Goal: Transaction & Acquisition: Purchase product/service

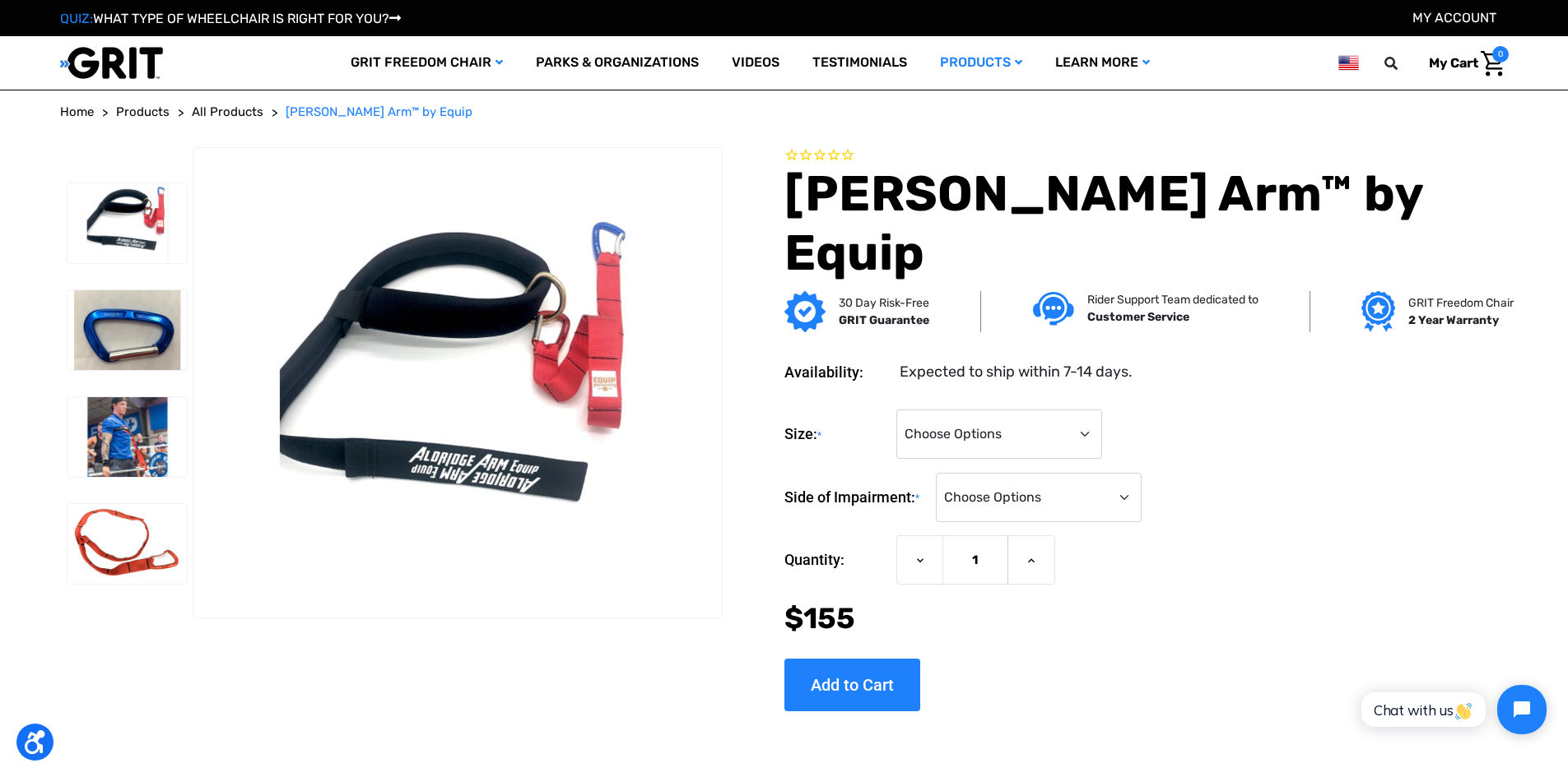
select select "745"
click at [952, 409] on select "Choose Options Small (For Chest Sizes <38") Medium (For Chest Sizes 38-48") Lar…" at bounding box center [998, 434] width 206 height 49
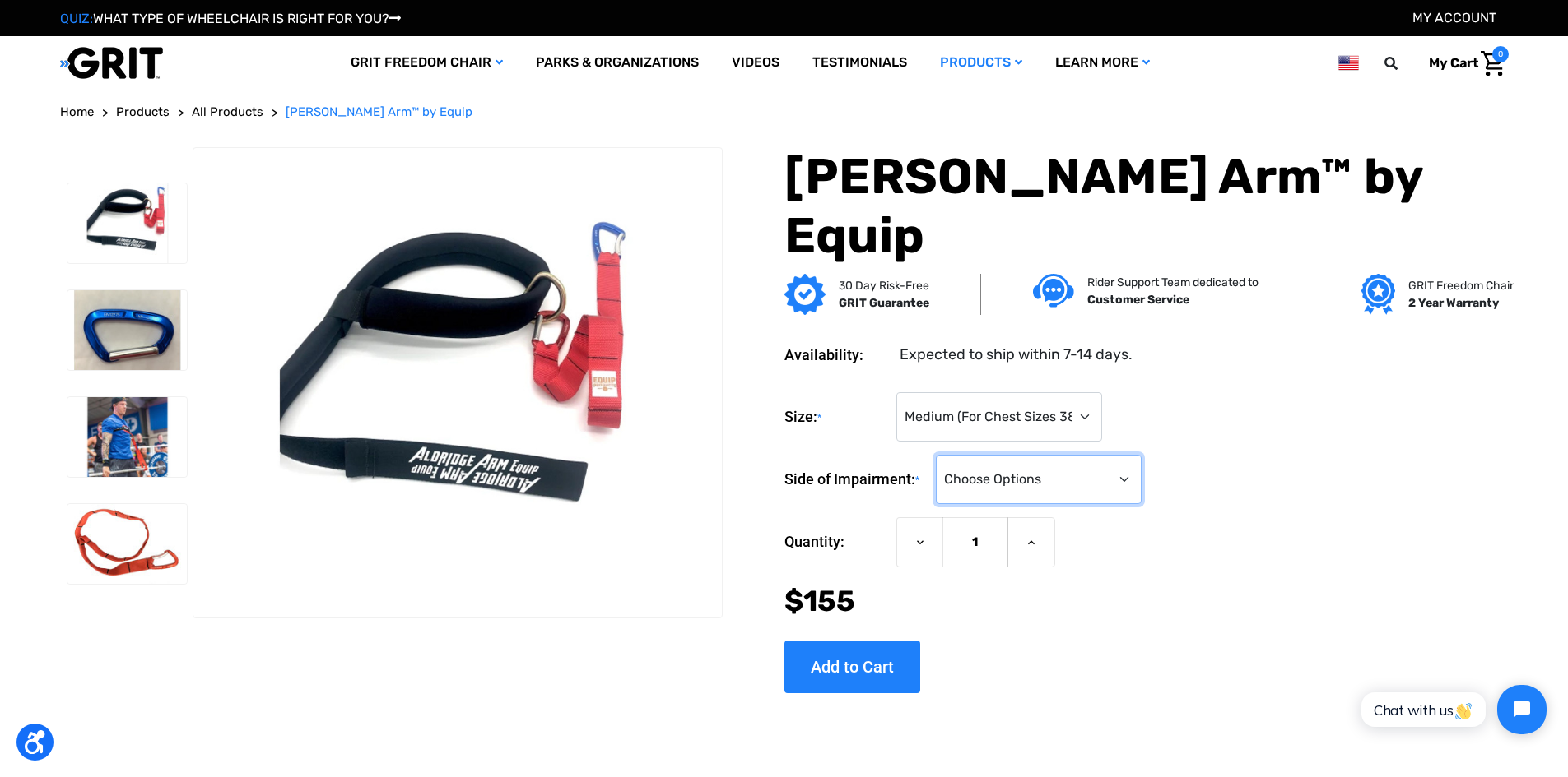
click at [1087, 455] on select "Choose Options Left Side Right Side" at bounding box center [1038, 479] width 206 height 49
select select "1185"
click at [994, 455] on select "Choose Options Left Side Right Side" at bounding box center [1038, 479] width 206 height 49
click at [1051, 623] on div "Size: * Choose Options Small (For Chest Sizes <38") Medium (For Chest Sizes 38-…" at bounding box center [1146, 536] width 724 height 316
click at [1103, 392] on select "Choose Options Small (For Chest Sizes <38") Medium (For Chest Sizes 38-48") Lar…" at bounding box center [998, 417] width 206 height 49
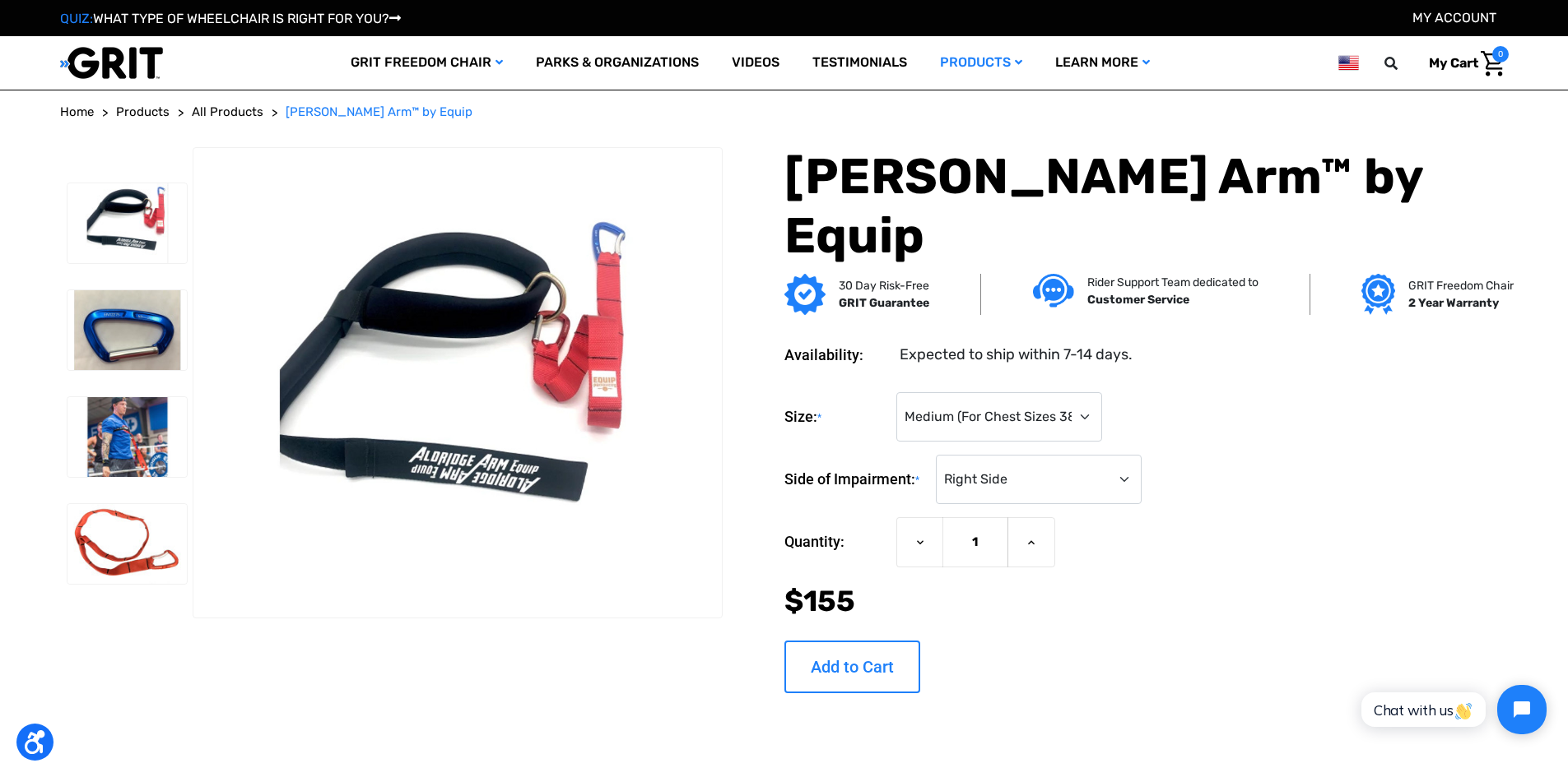
click at [896, 641] on input "Add to Cart" at bounding box center [851, 667] width 136 height 53
type input "Add to Cart"
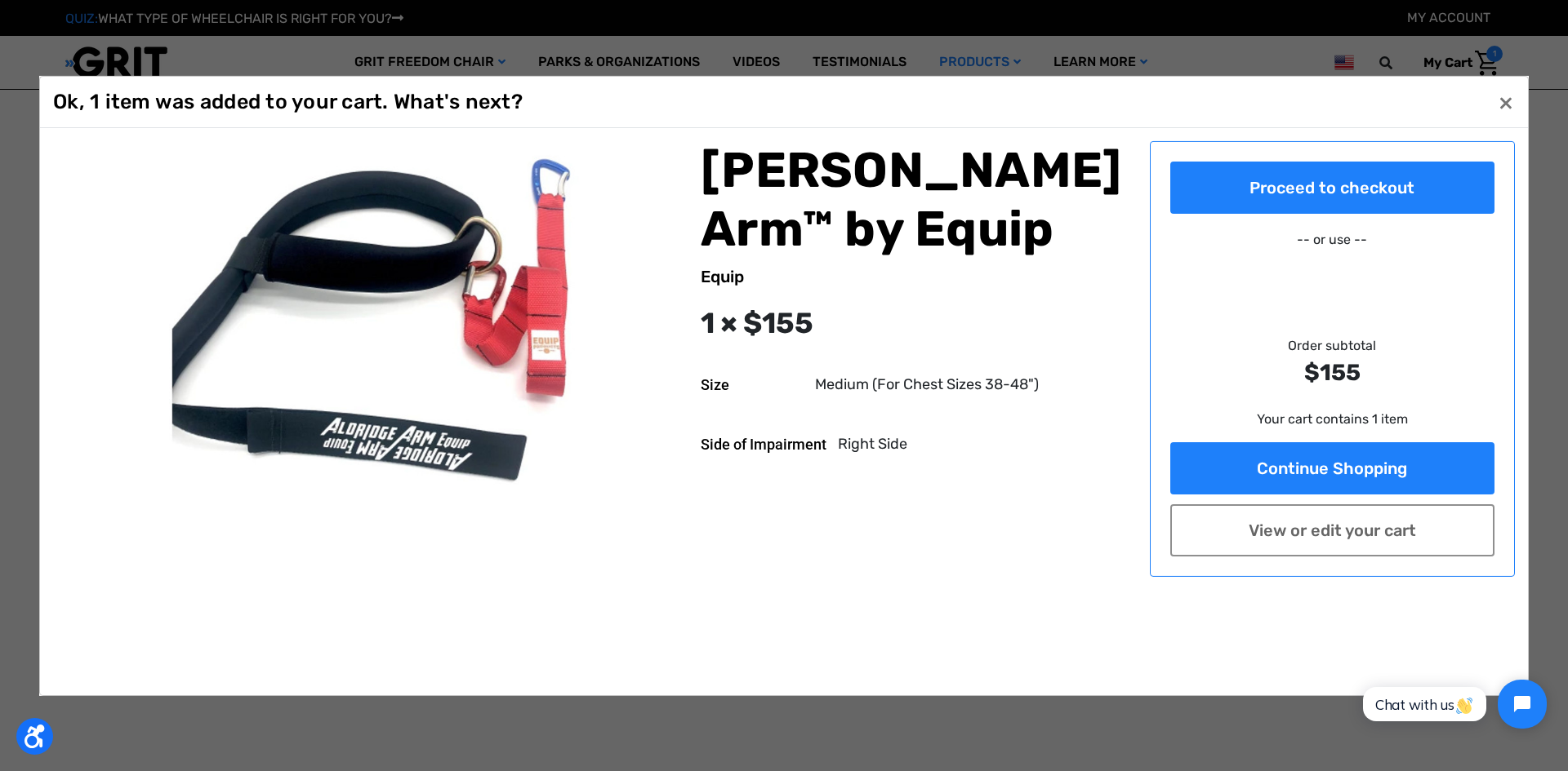
click at [871, 387] on dd "Medium (For Chest Sizes 38-48")" at bounding box center [927, 385] width 224 height 22
click at [1507, 102] on button "Close ×" at bounding box center [1506, 102] width 26 height 26
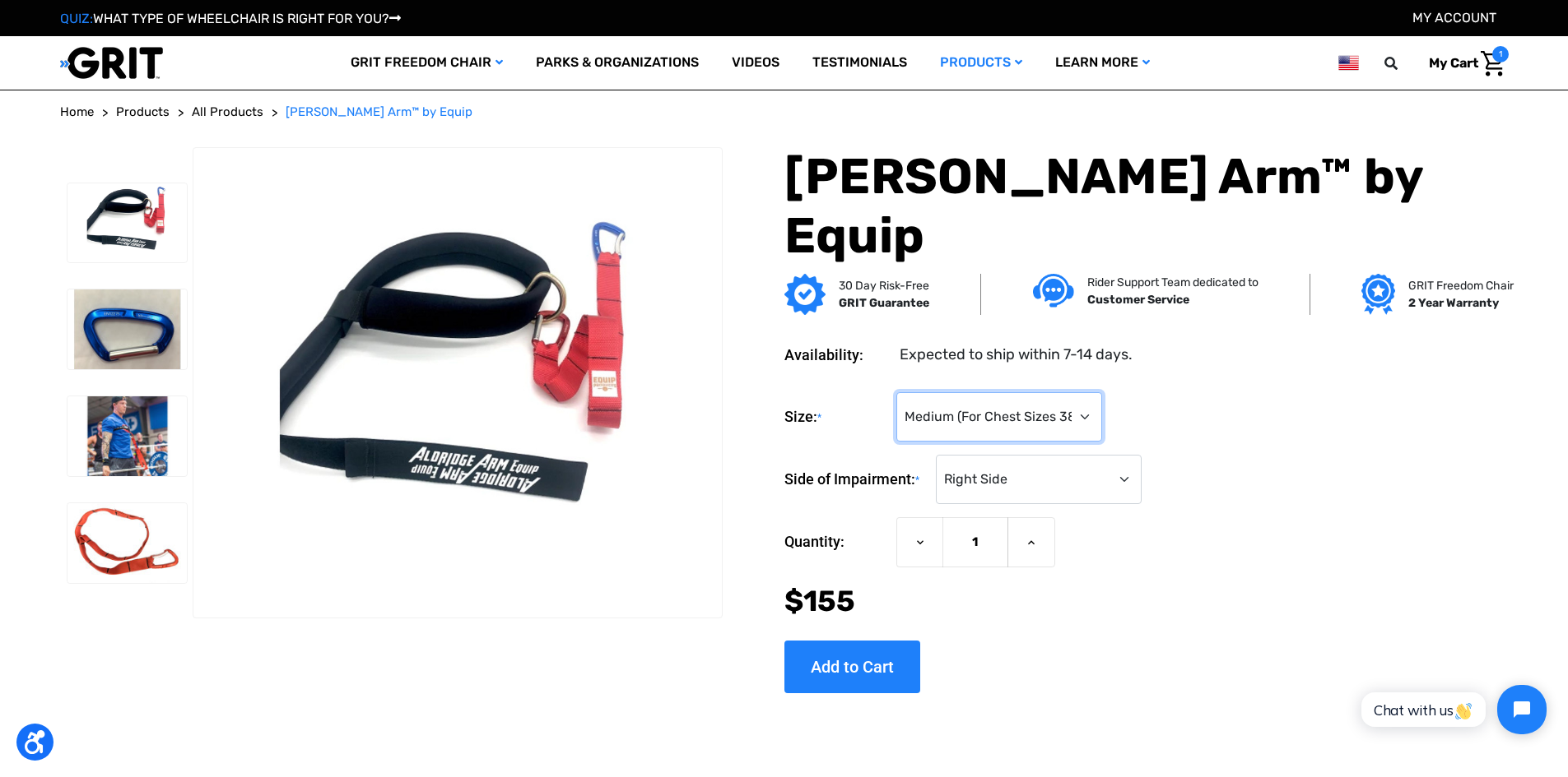
click at [1063, 392] on select "Choose Options Small (For Chest Sizes <38") Medium (For Chest Sizes 38-48") Lar…" at bounding box center [998, 417] width 206 height 49
click at [1489, 63] on img "Cart with 1 items" at bounding box center [1492, 63] width 24 height 26
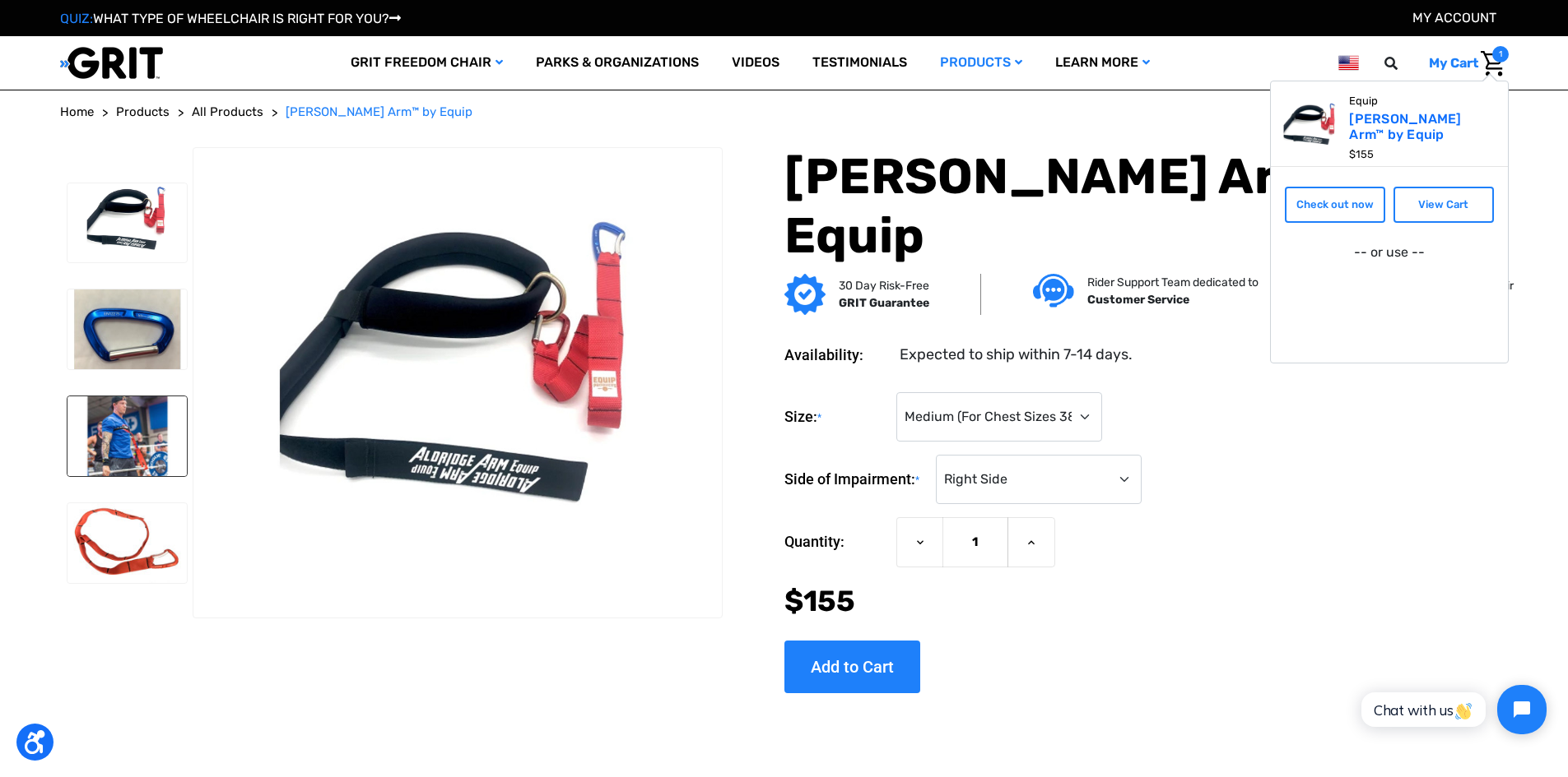
click at [153, 464] on img at bounding box center [127, 436] width 119 height 80
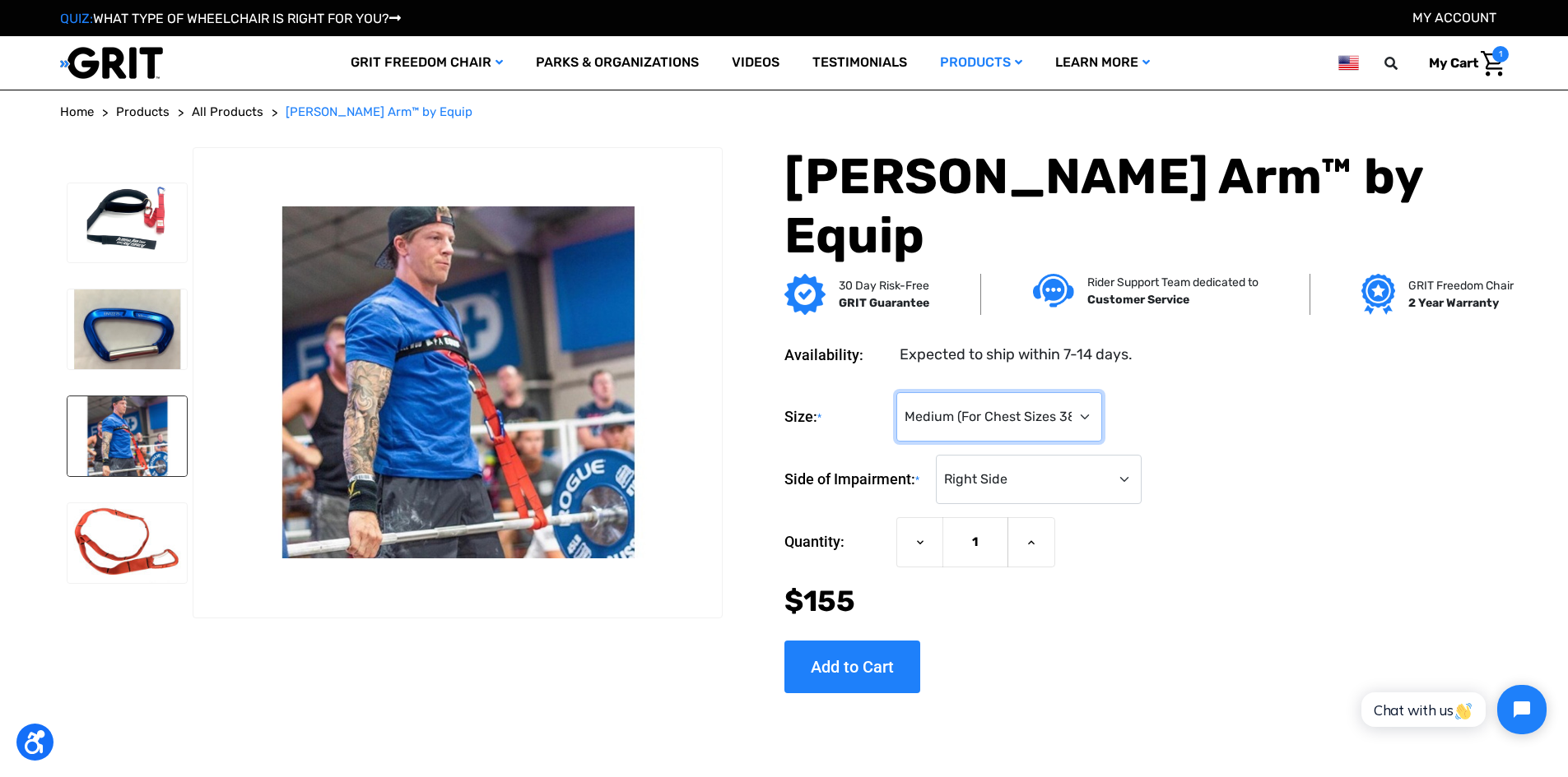
click at [1026, 392] on select "Choose Options Small (For Chest Sizes <38") Medium (For Chest Sizes 38-48") Lar…" at bounding box center [998, 417] width 206 height 49
click at [1495, 61] on span "1" at bounding box center [1500, 54] width 16 height 16
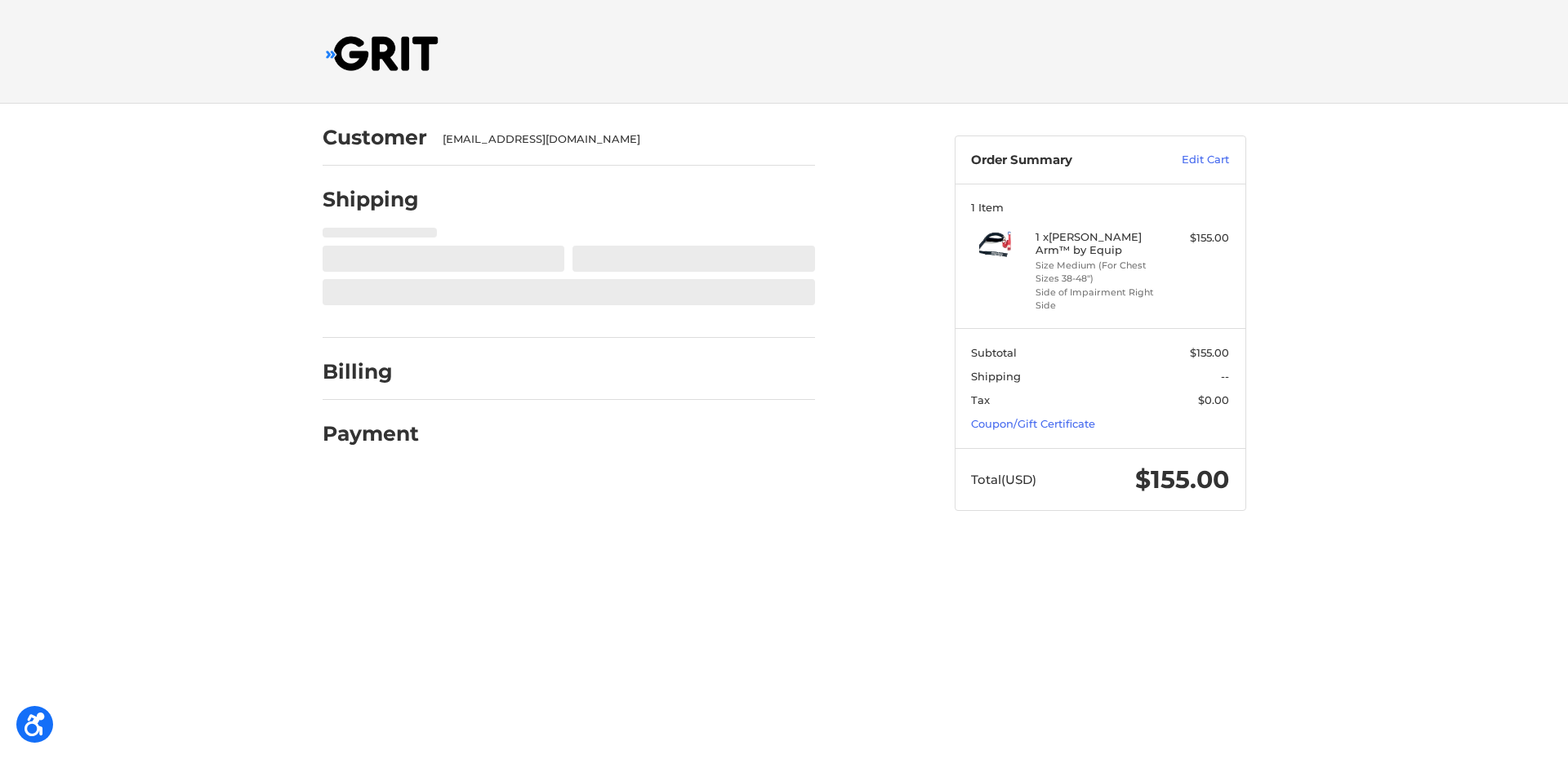
select select "US"
select select "VA"
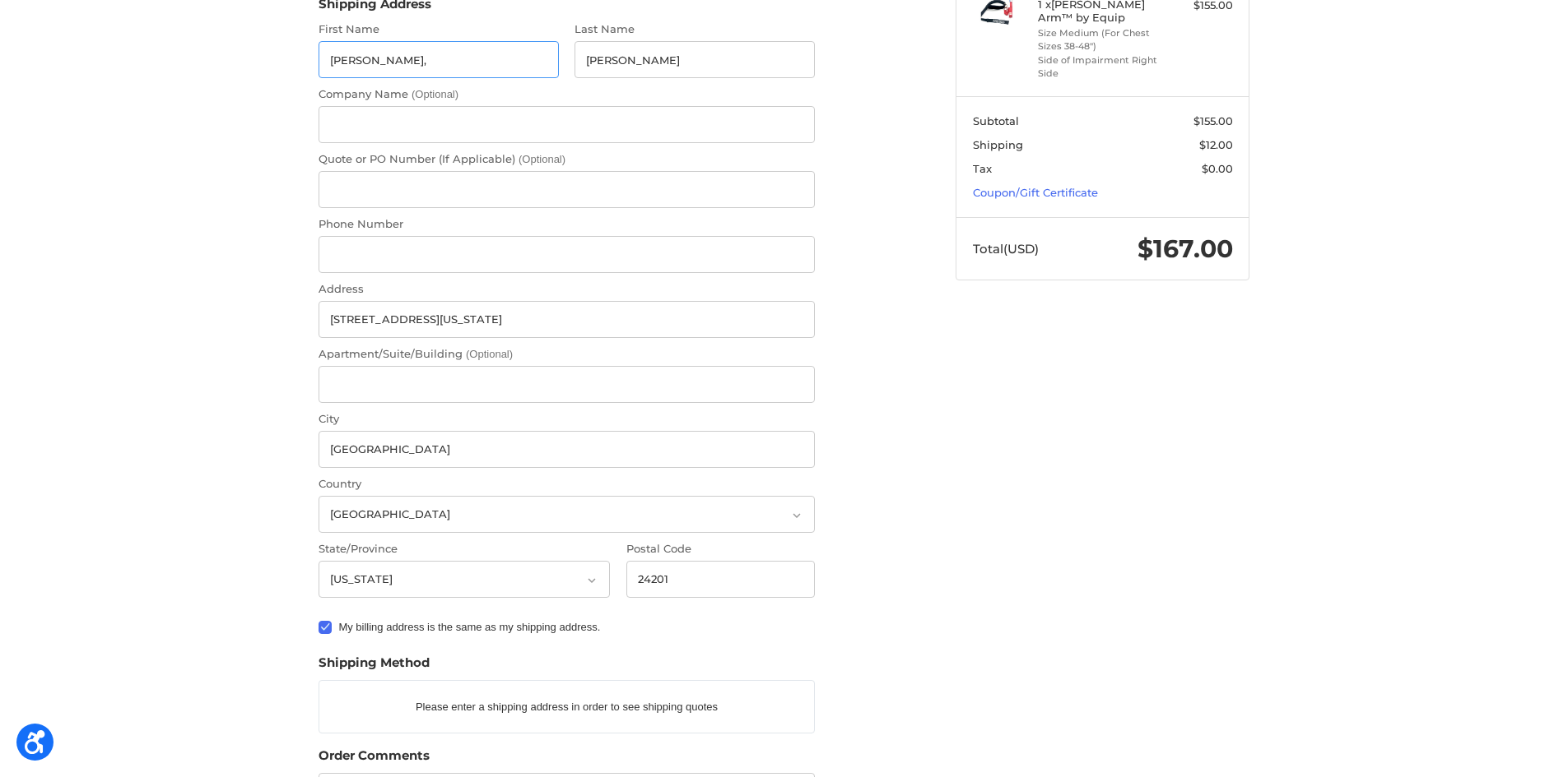
scroll to position [246, 0]
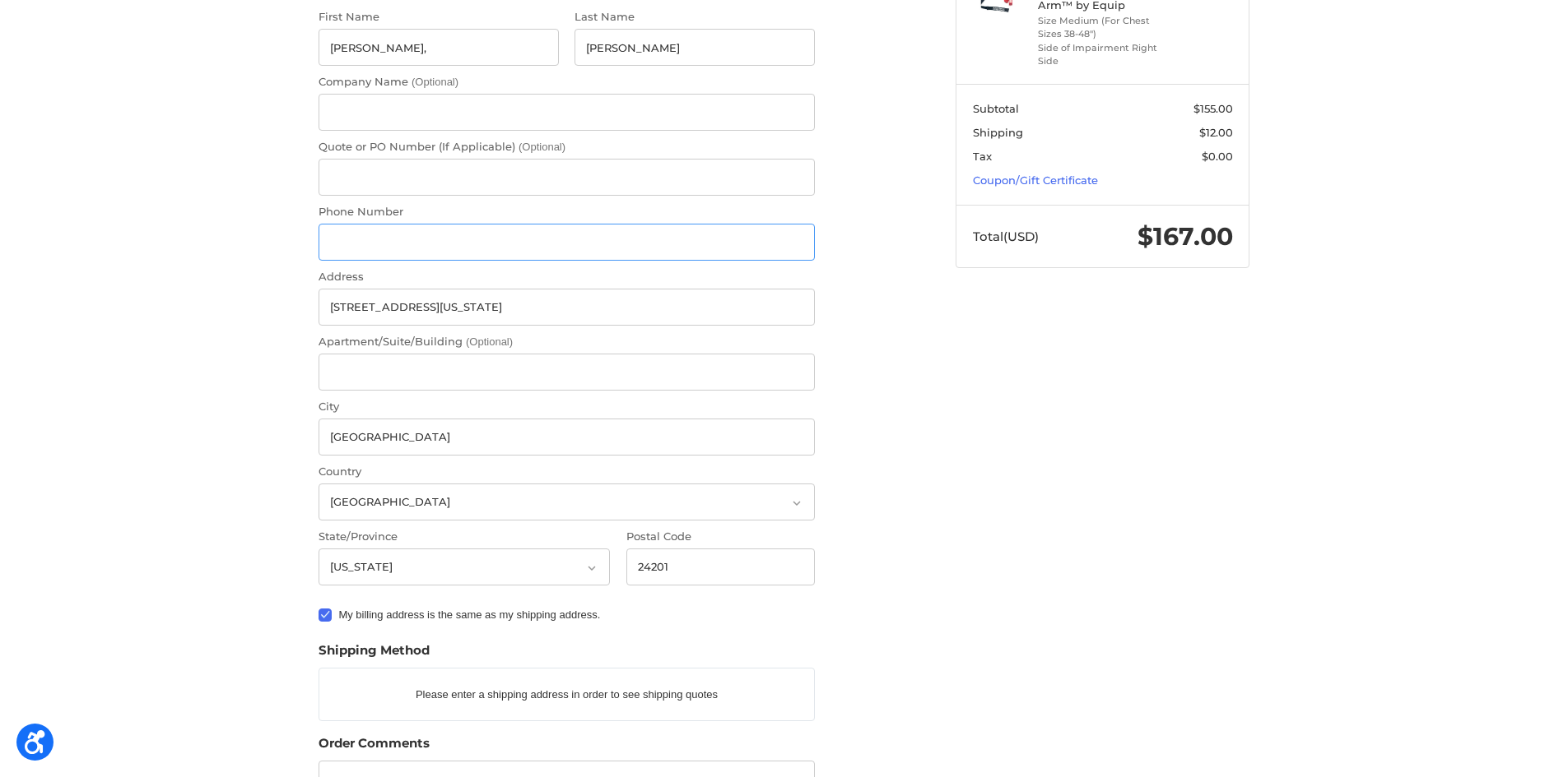
click at [374, 240] on input "Phone Number" at bounding box center [567, 242] width 497 height 37
type input "2765918576"
click at [253, 269] on div "Customer tinahayes36@yahoo.com Shipping Shipping Address First Name Hayes, Last…" at bounding box center [784, 437] width 1568 height 1158
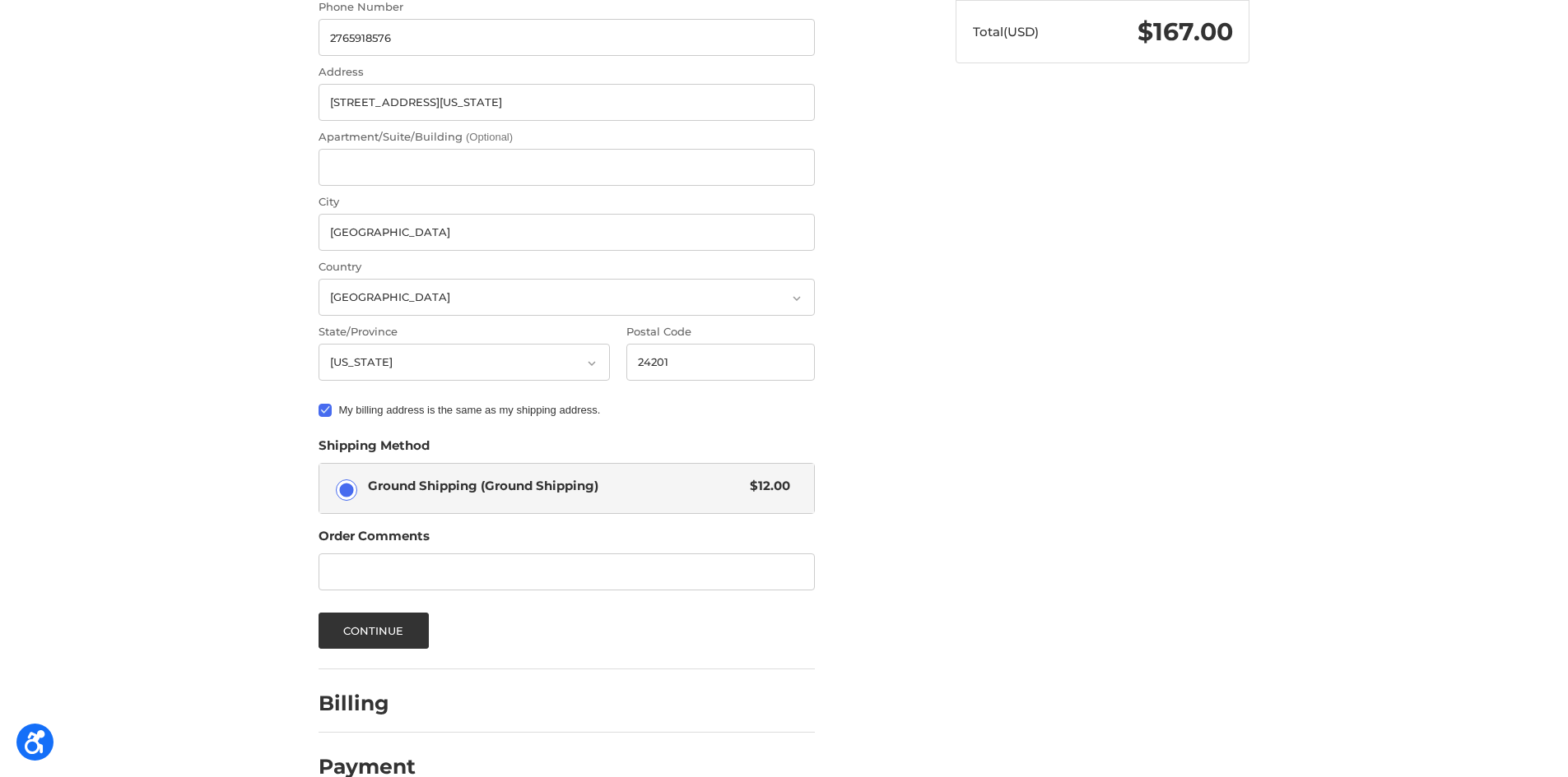
scroll to position [484, 0]
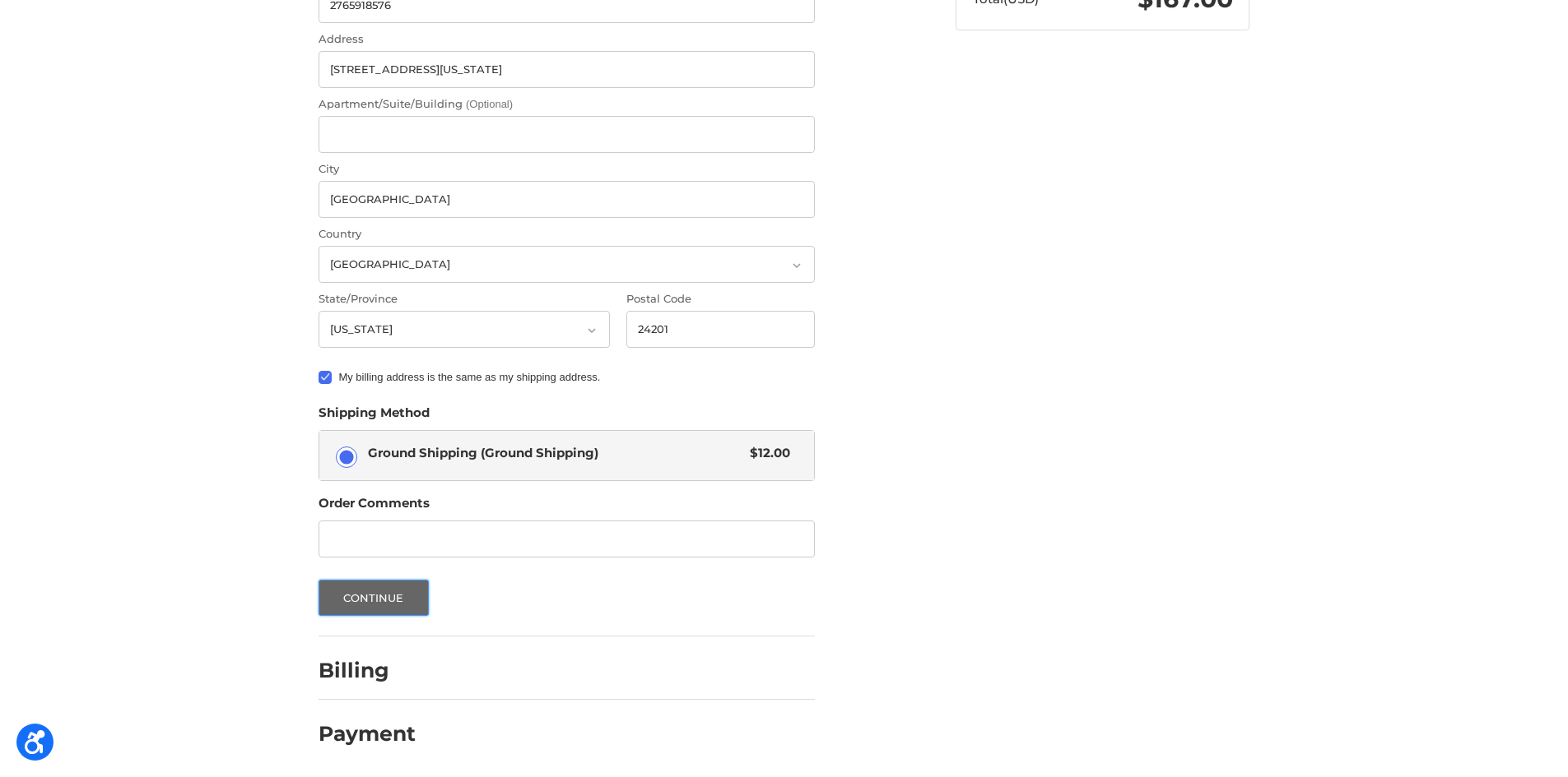
click at [367, 596] on button "Continue" at bounding box center [374, 598] width 110 height 36
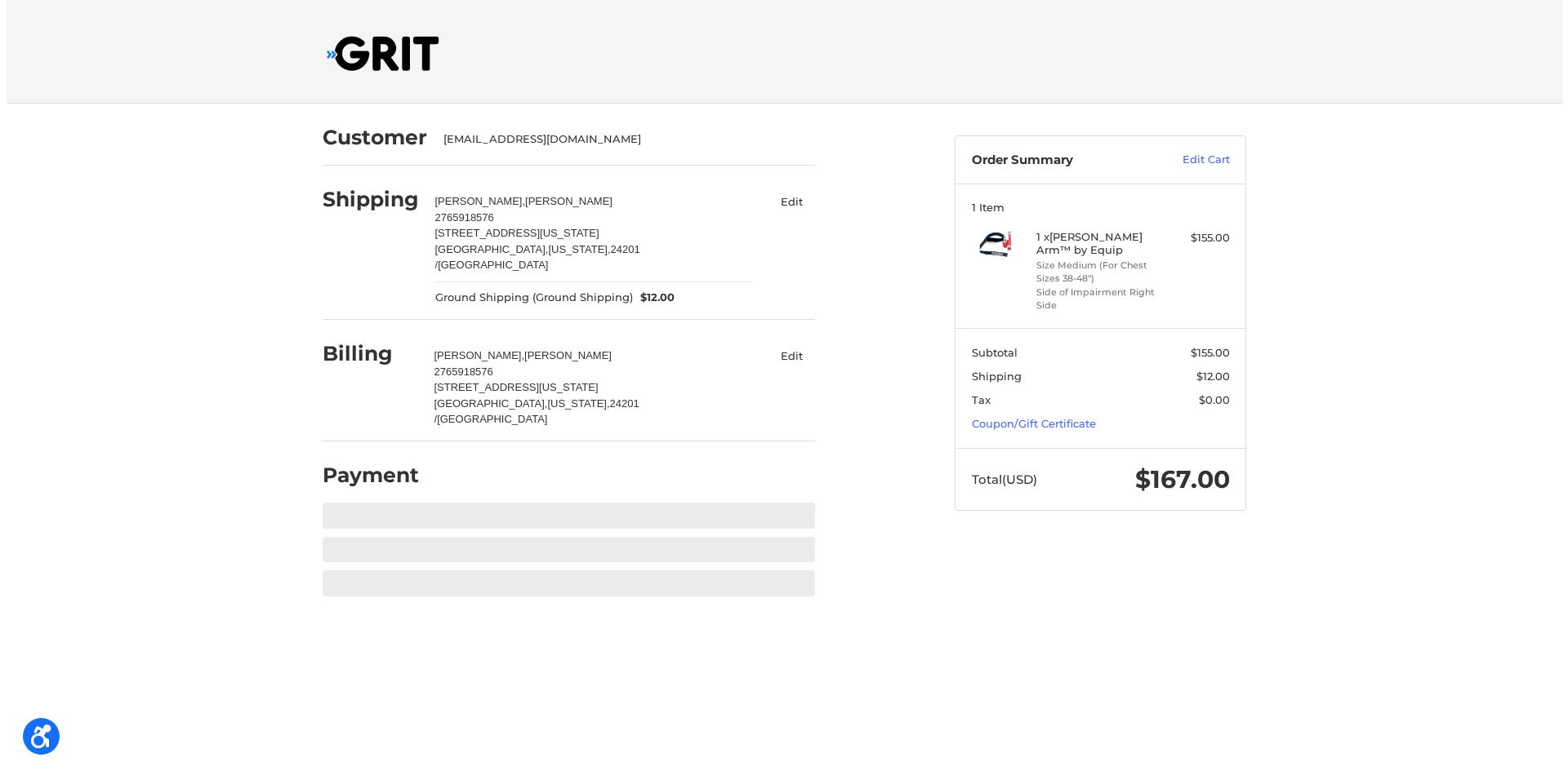
scroll to position [0, 0]
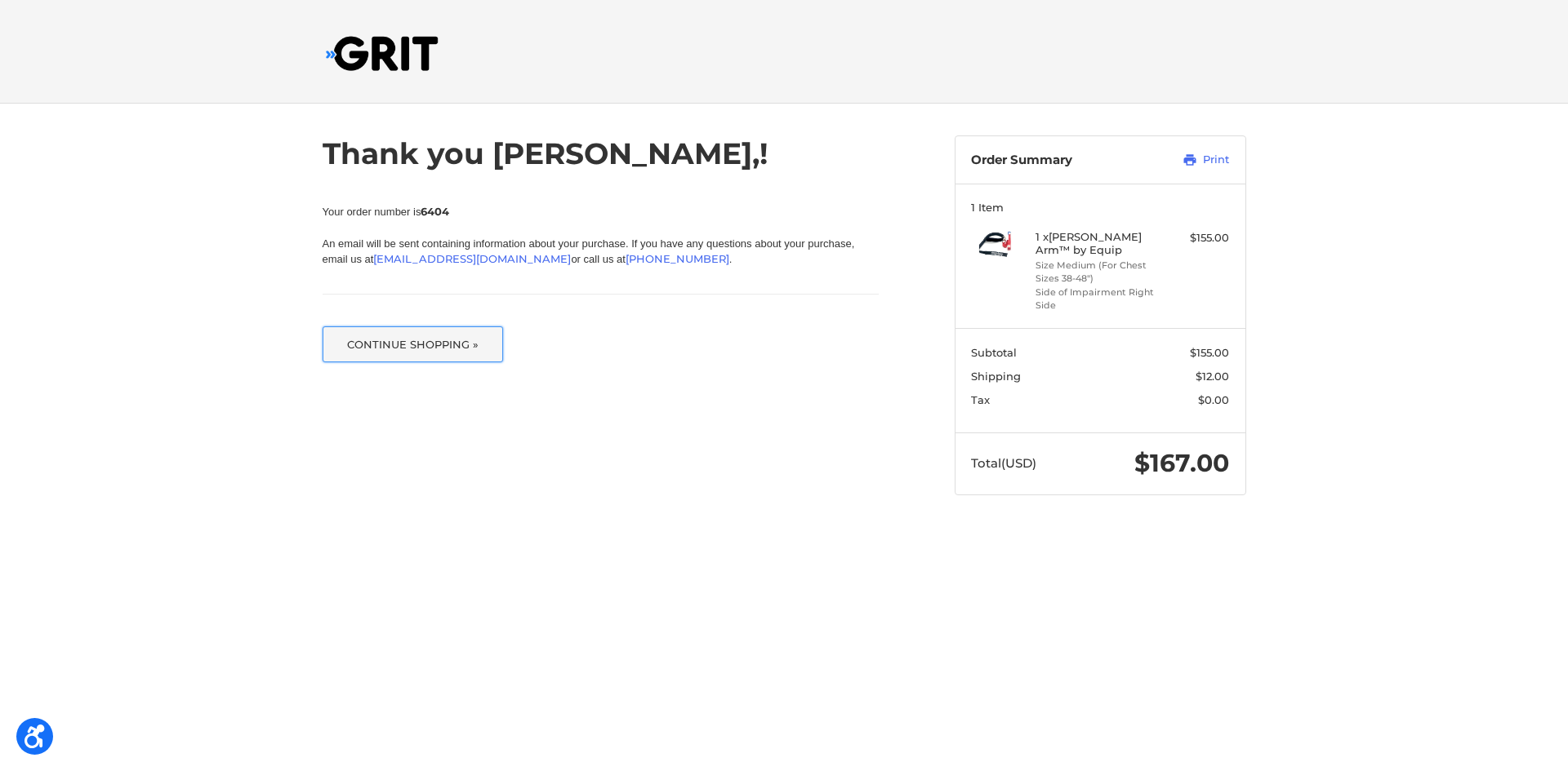
drag, startPoint x: 384, startPoint y: 344, endPoint x: 393, endPoint y: 344, distance: 9.0
click at [384, 344] on button "Continue Shopping »" at bounding box center [413, 344] width 182 height 36
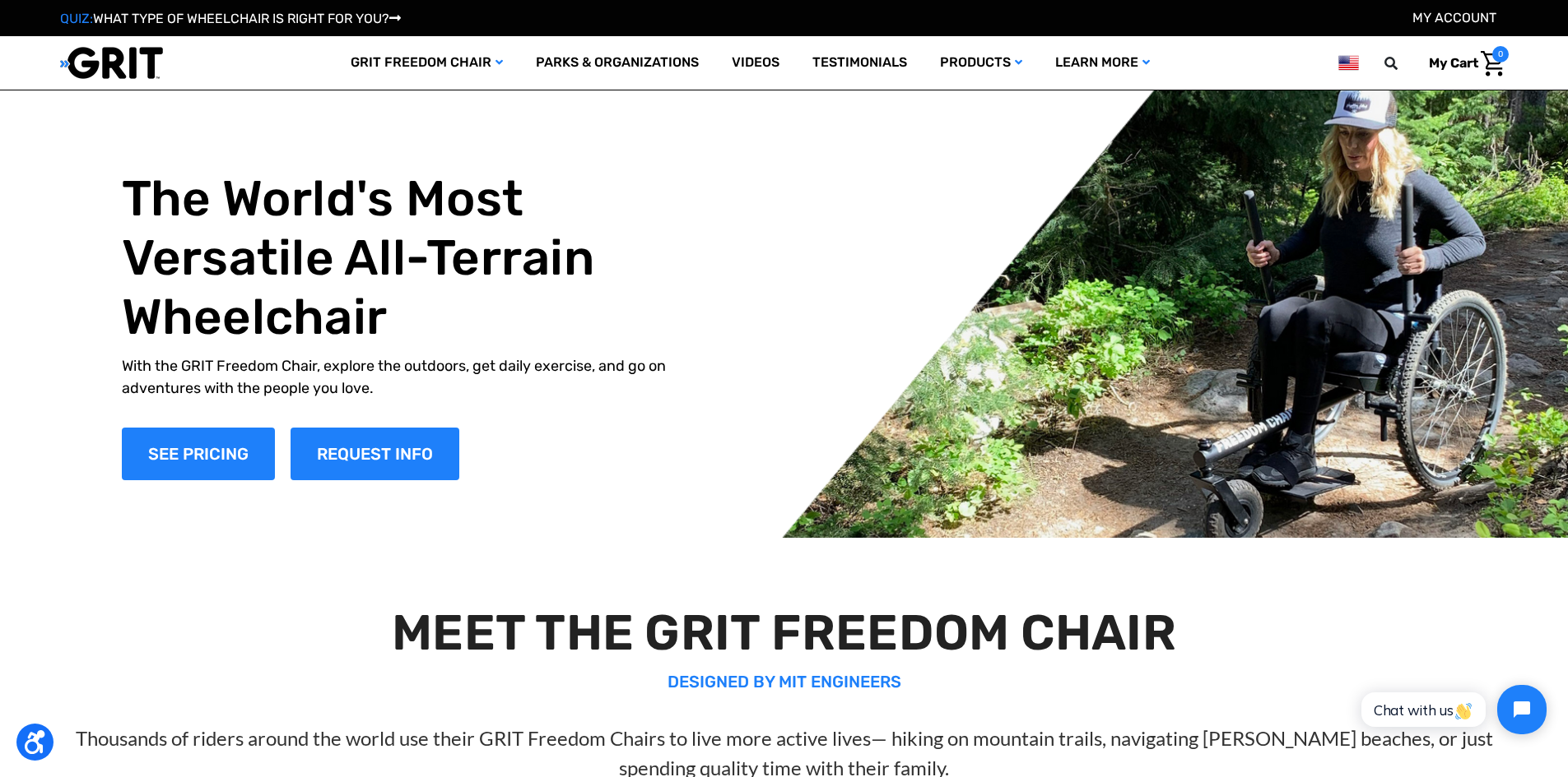
click at [97, 65] on img at bounding box center [111, 63] width 103 height 34
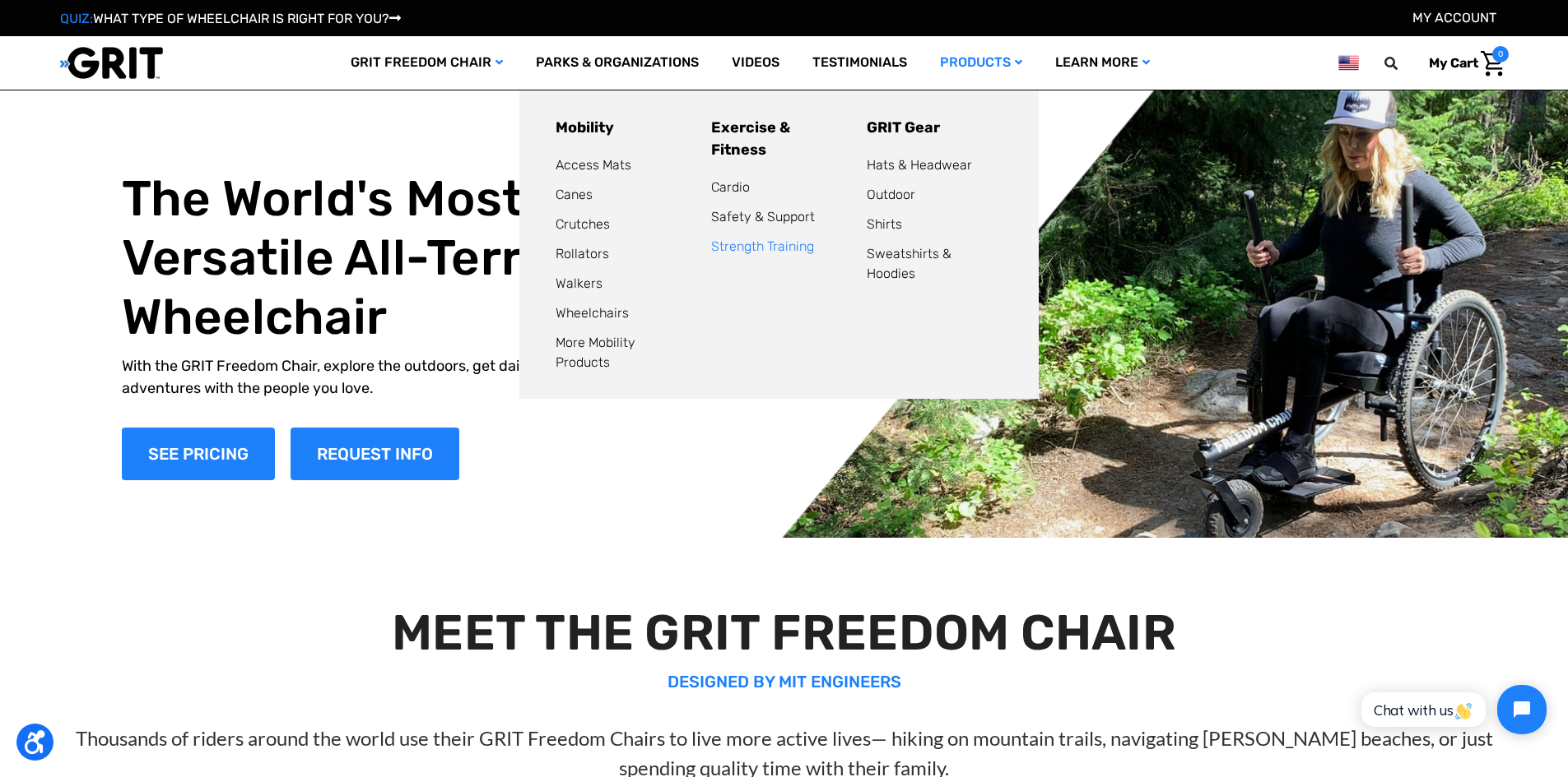
click at [731, 239] on link "Strength Training" at bounding box center [762, 246] width 103 height 15
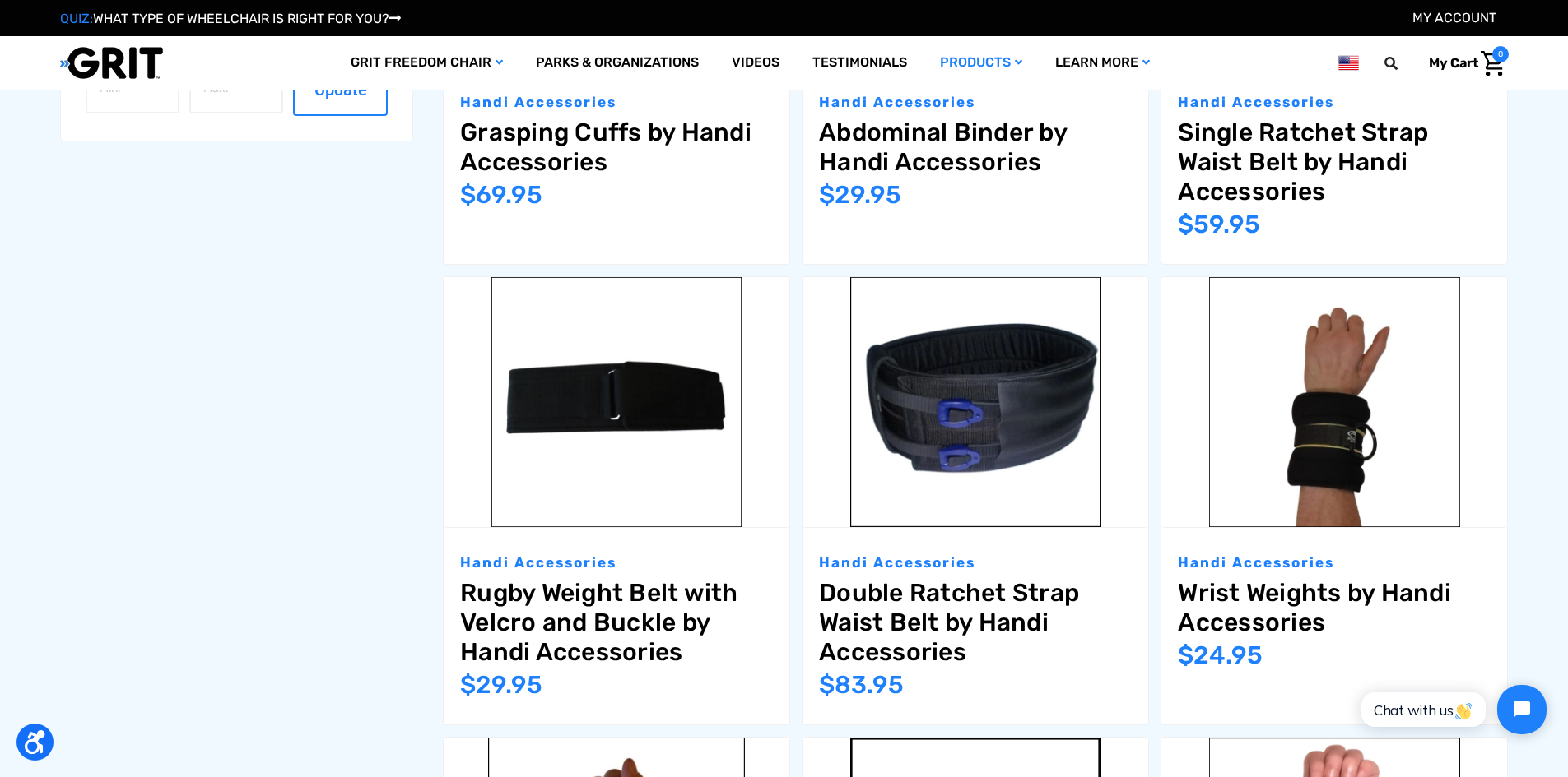
scroll to position [165, 0]
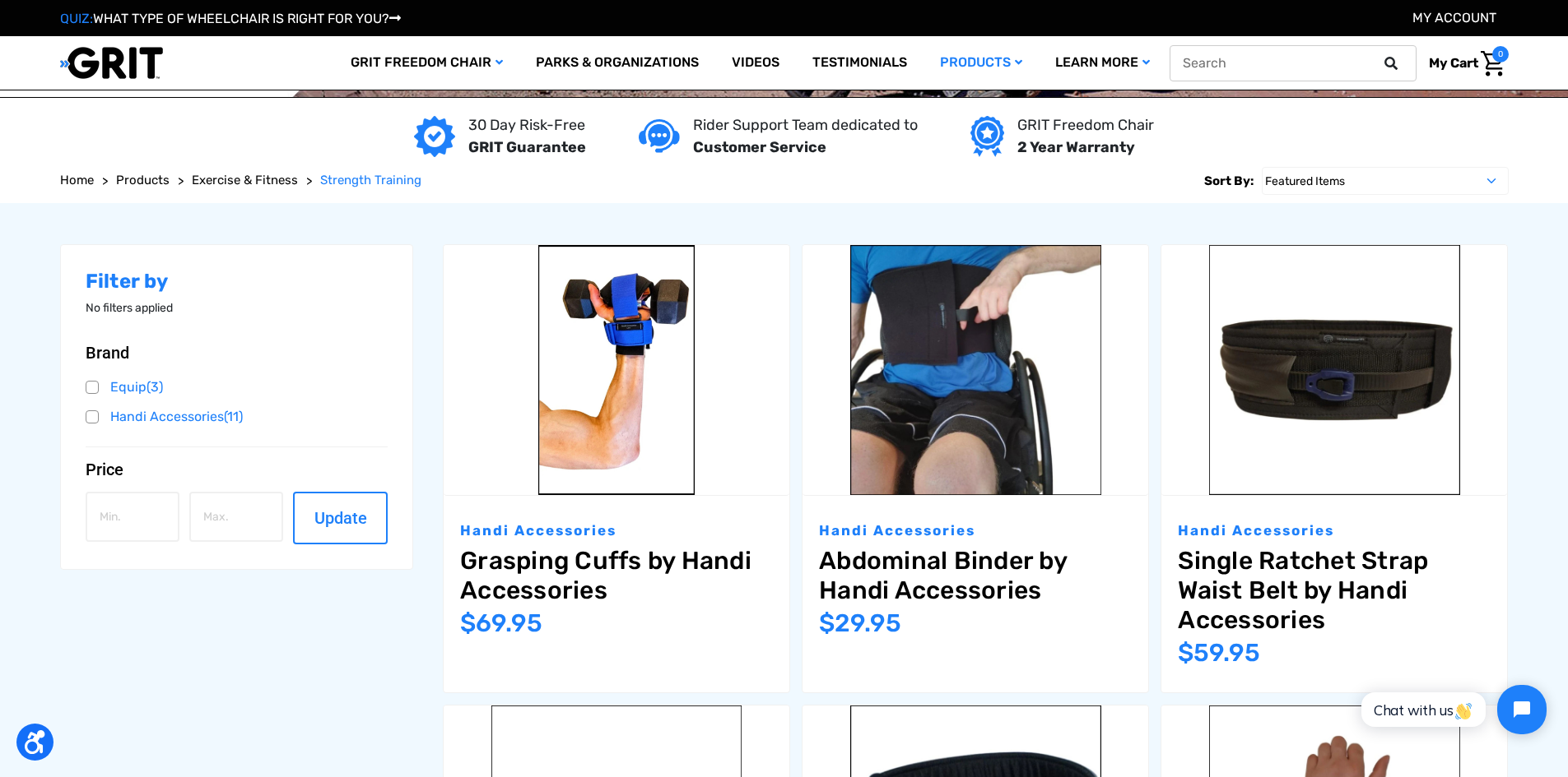
click at [1249, 60] on input "text" at bounding box center [1293, 63] width 246 height 36
type input "[PERSON_NAME]"
click at [1387, 58] on icon at bounding box center [1391, 63] width 13 height 13
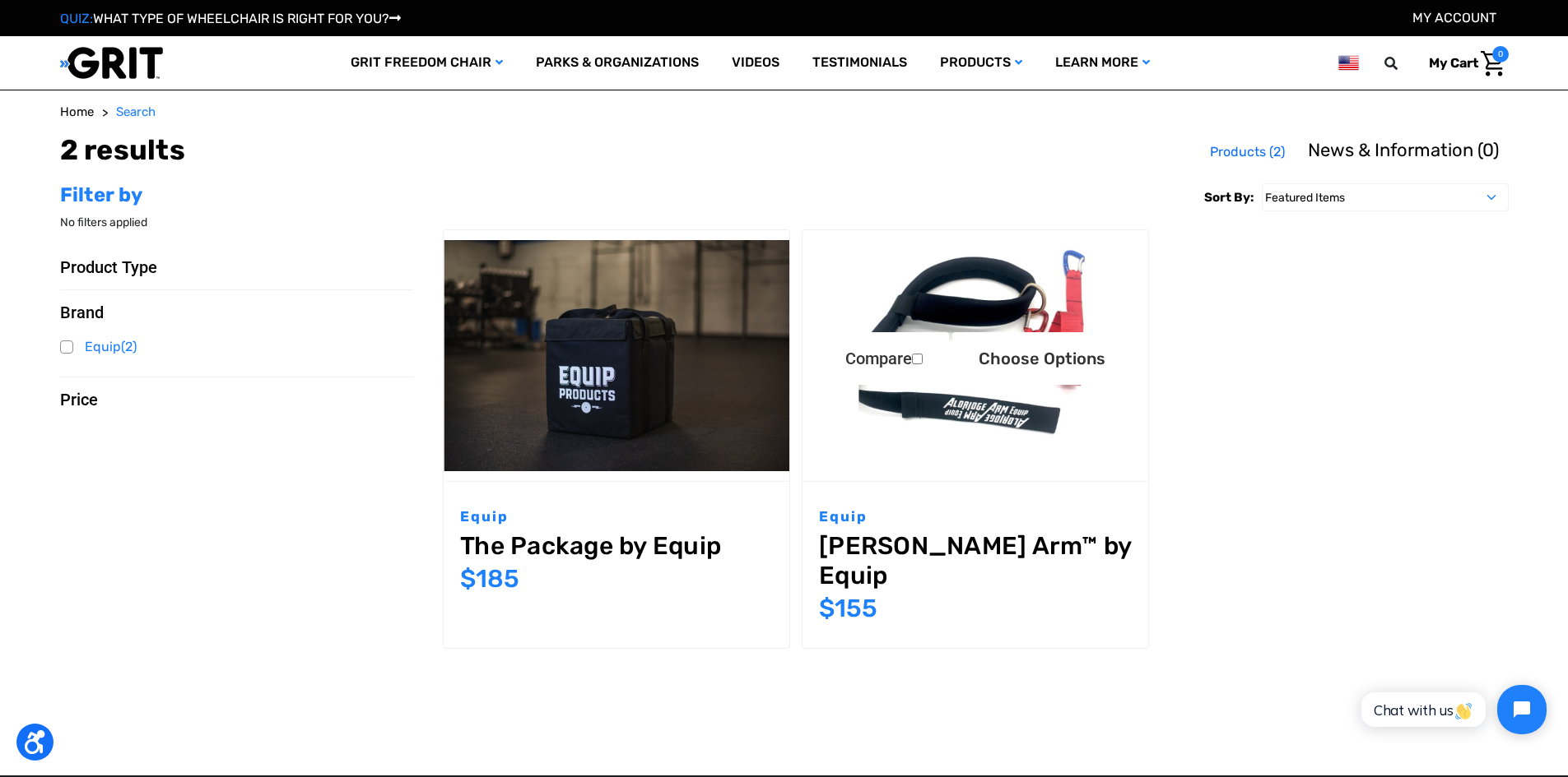
click at [939, 316] on img "Aldridge Arm™ by Equip,$155.00\a" at bounding box center [975, 355] width 346 height 230
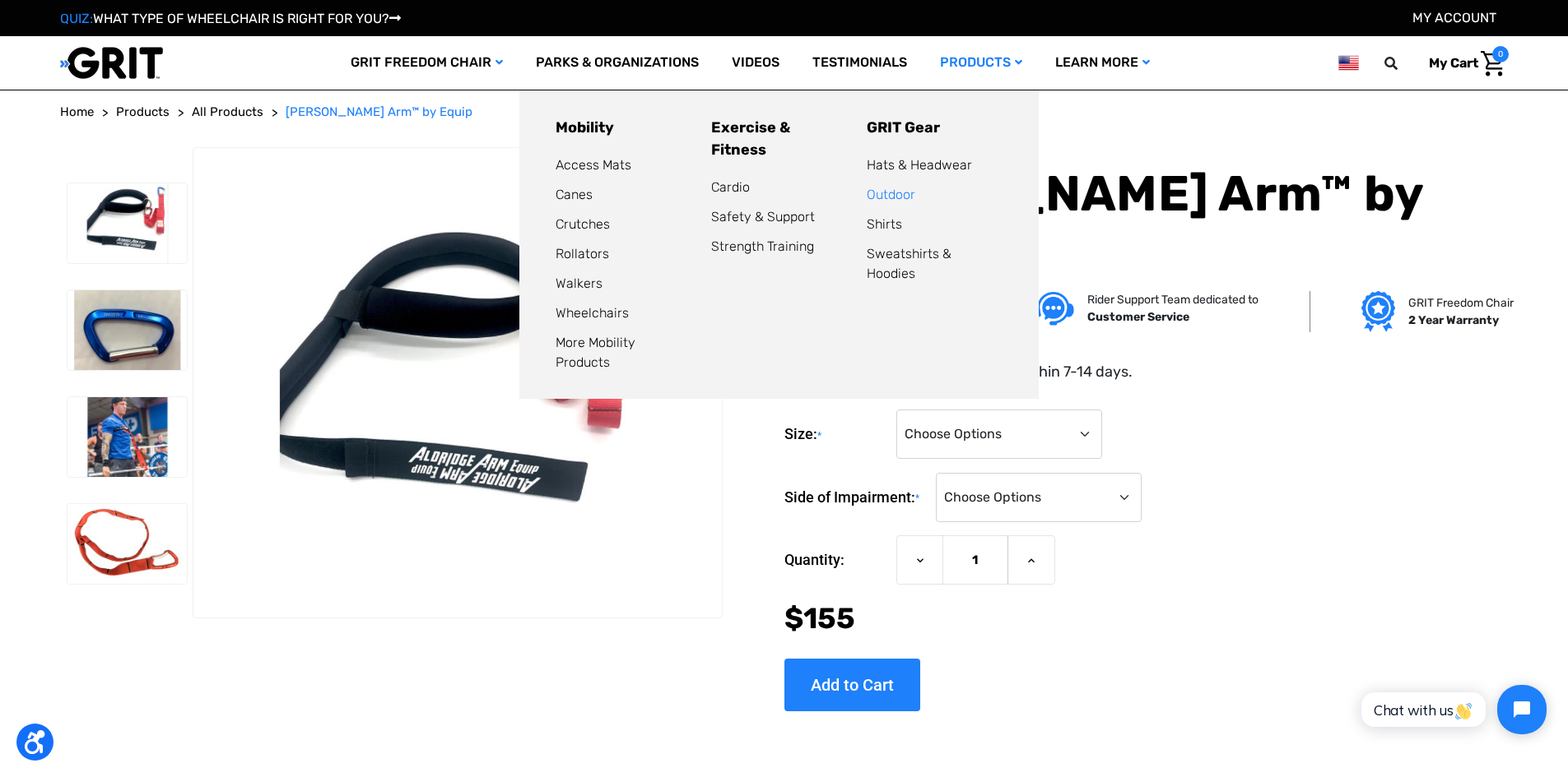
click at [887, 196] on link "Outdoor" at bounding box center [890, 194] width 48 height 15
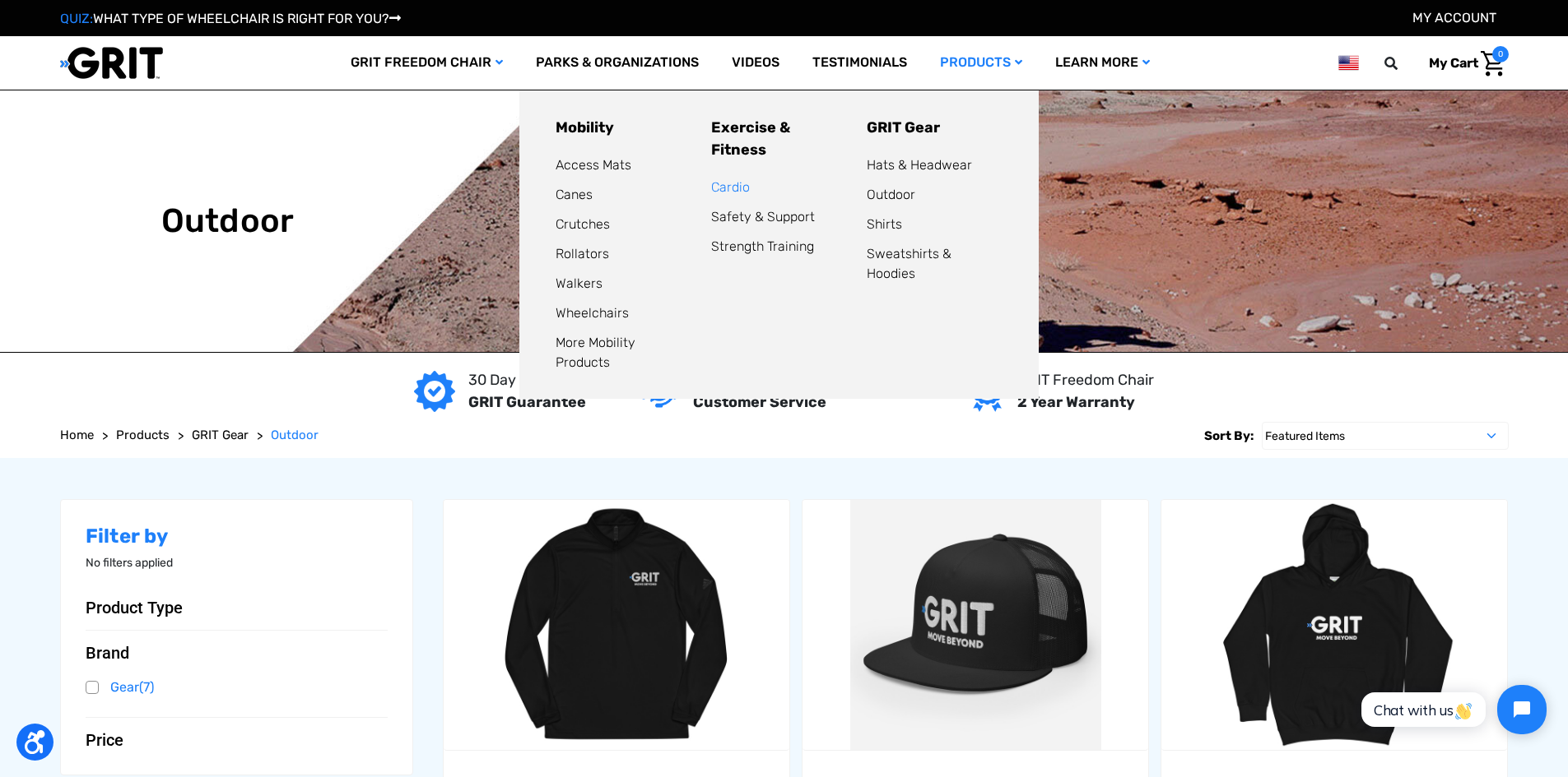
click at [728, 179] on link "Cardio" at bounding box center [730, 187] width 39 height 15
